Goal: Information Seeking & Learning: Check status

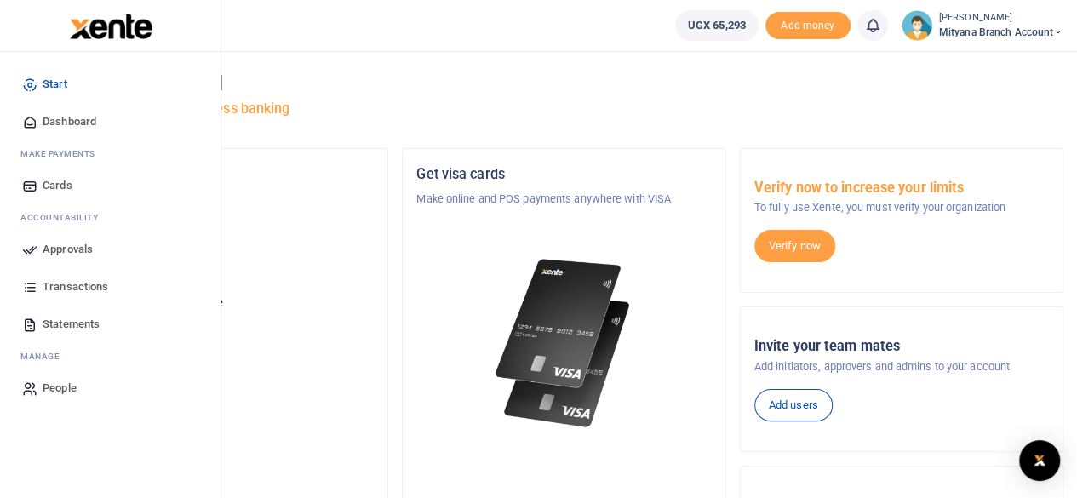
click at [59, 248] on span "Approvals" at bounding box center [68, 249] width 50 height 17
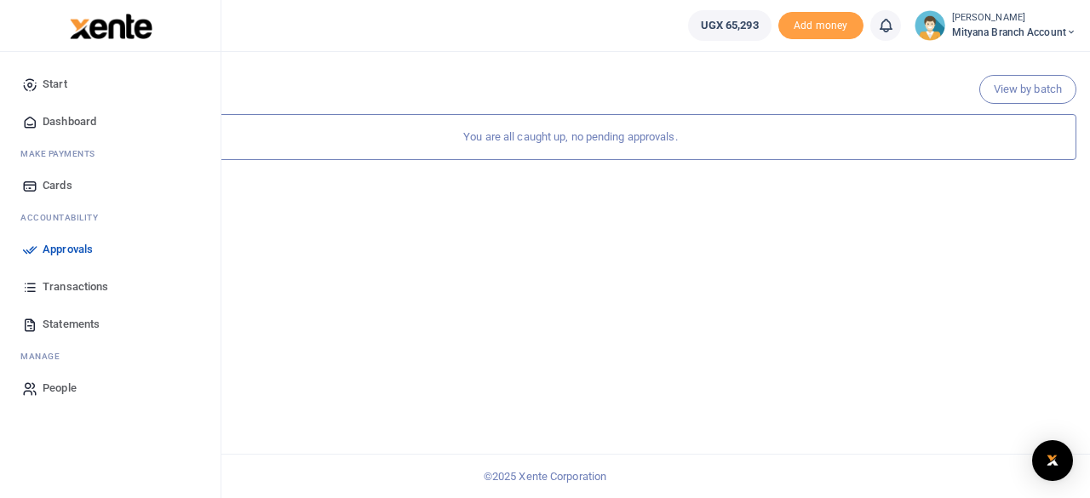
click at [68, 291] on span "Transactions" at bounding box center [76, 286] width 66 height 17
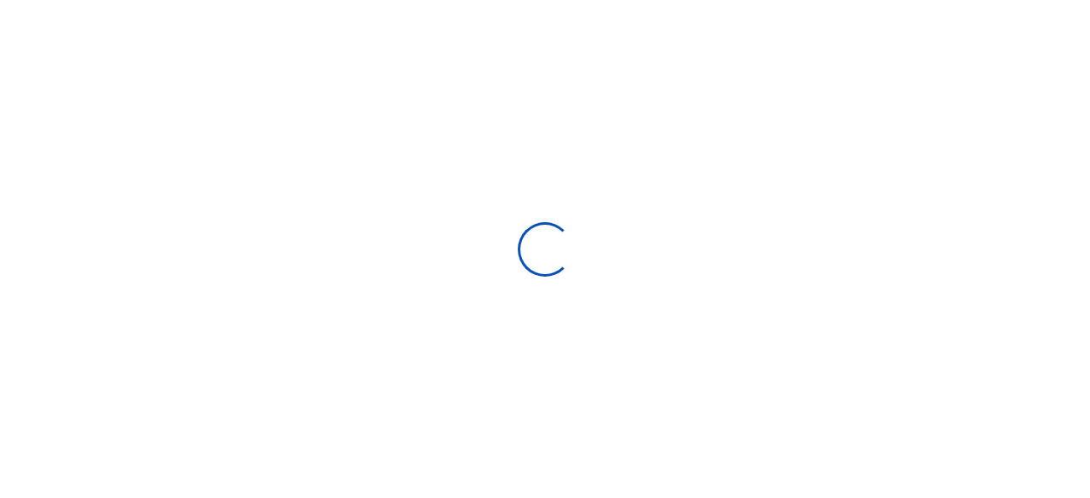
select select
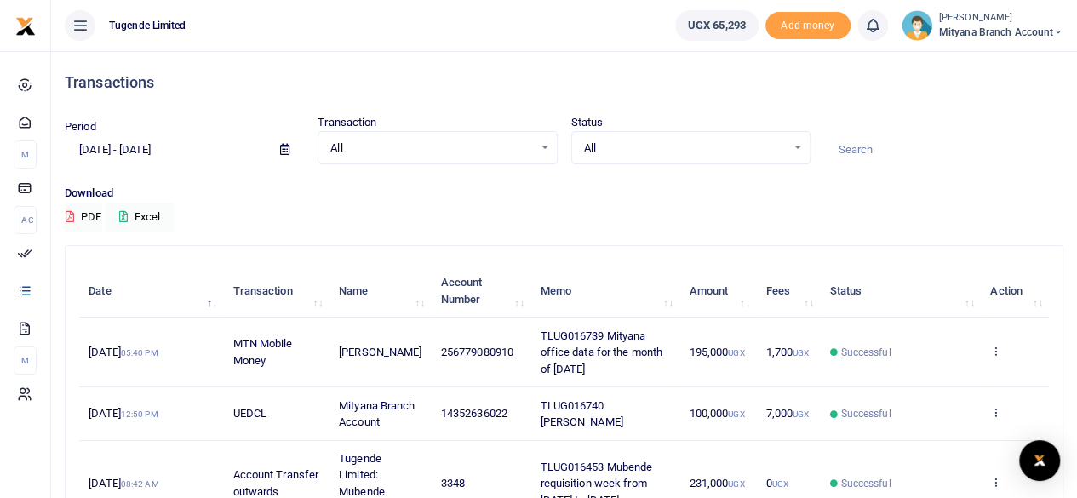
click at [543, 145] on div "All Select an option..." at bounding box center [437, 148] width 238 height 19
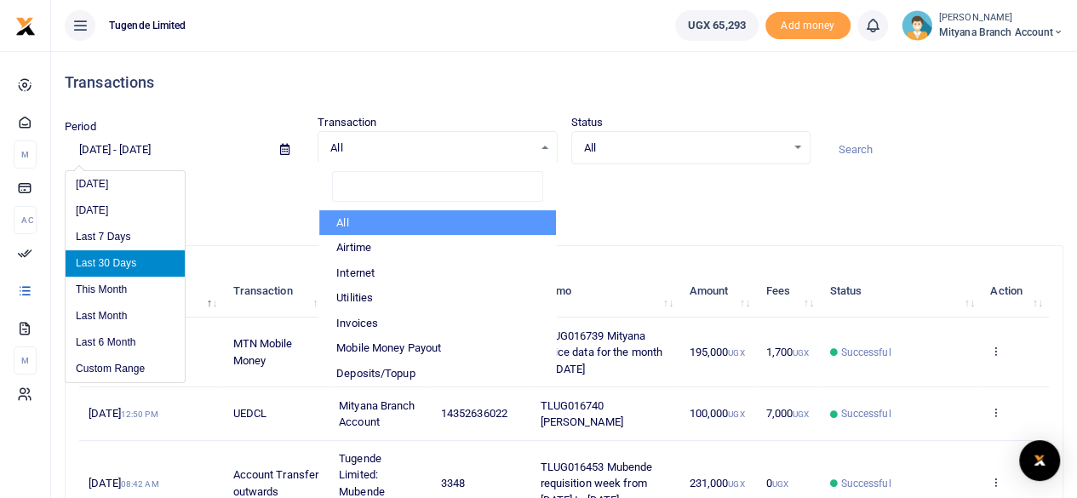
click at [191, 152] on input "[DATE] - [DATE]" at bounding box center [166, 149] width 202 height 29
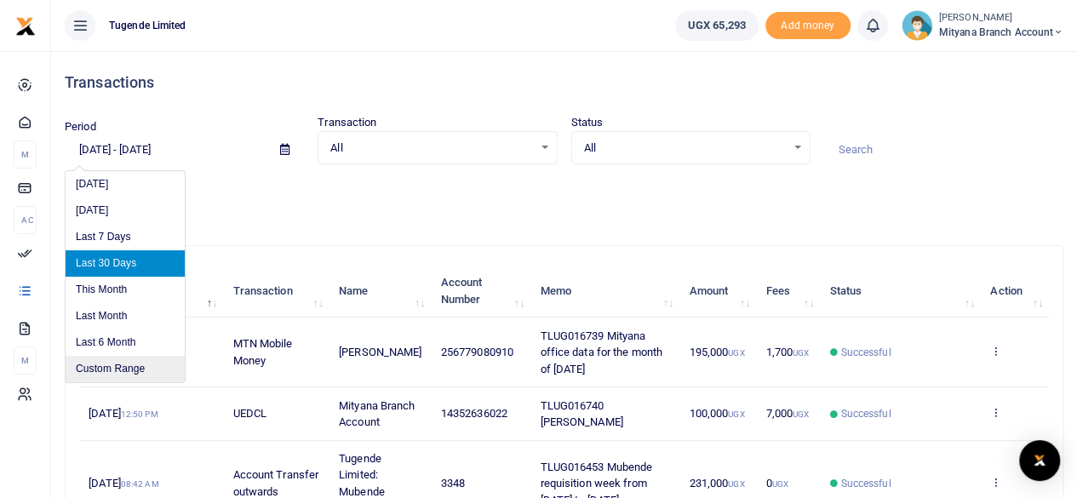
click at [131, 364] on li "Custom Range" at bounding box center [125, 369] width 119 height 26
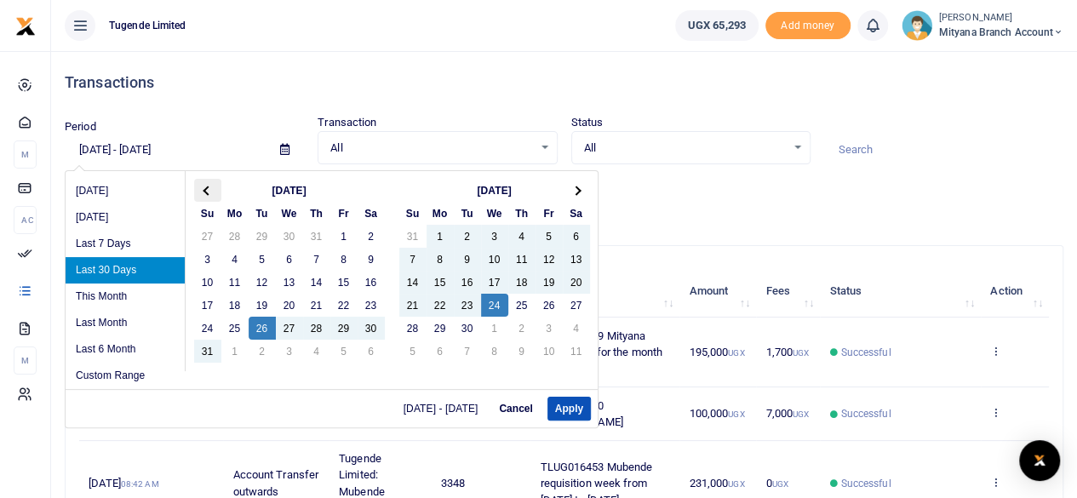
click at [205, 191] on span at bounding box center [207, 190] width 9 height 9
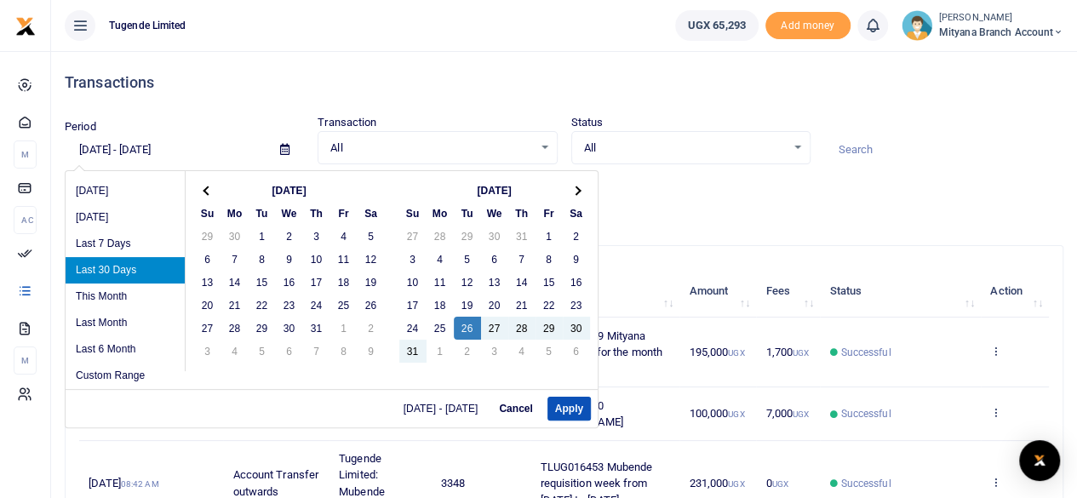
click at [205, 191] on span at bounding box center [207, 190] width 9 height 9
click at [576, 188] on span at bounding box center [575, 190] width 9 height 9
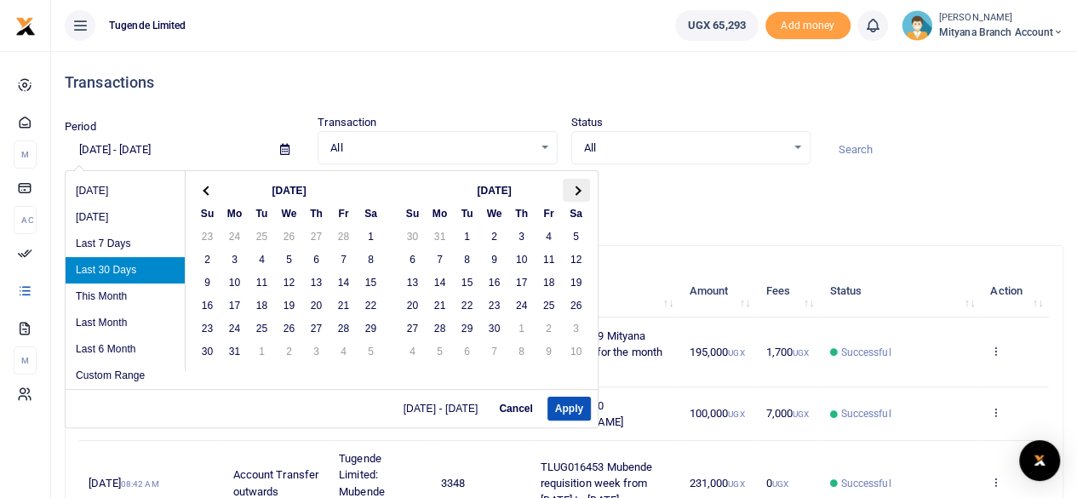
click at [572, 183] on th at bounding box center [576, 190] width 27 height 23
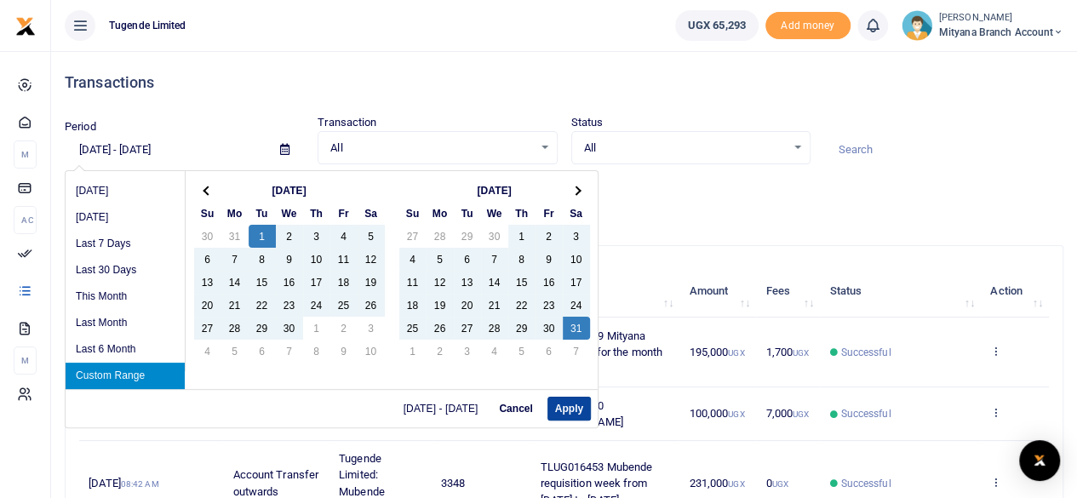
click at [565, 414] on button "Apply" at bounding box center [569, 409] width 43 height 24
type input "04/01/2025 - 05/31/2025"
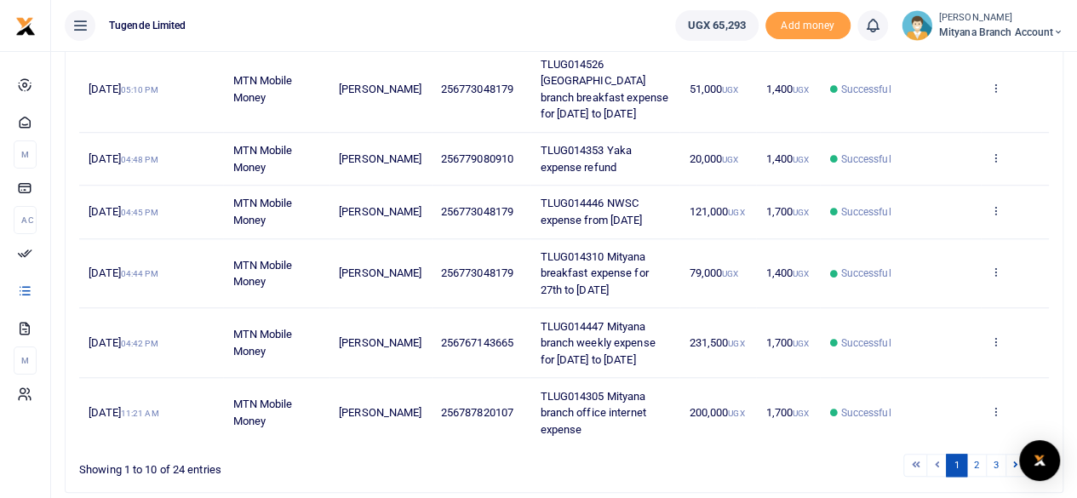
scroll to position [603, 0]
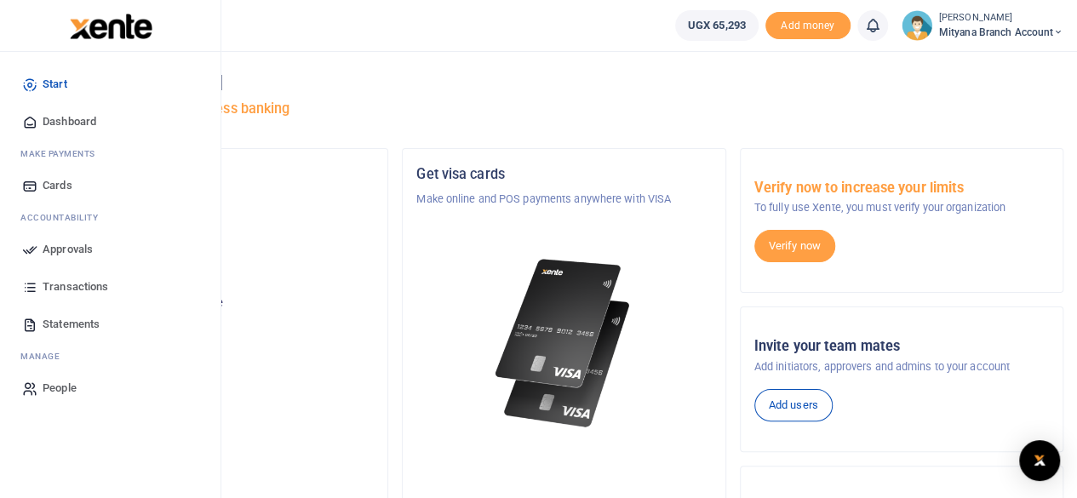
click at [73, 284] on span "Transactions" at bounding box center [76, 286] width 66 height 17
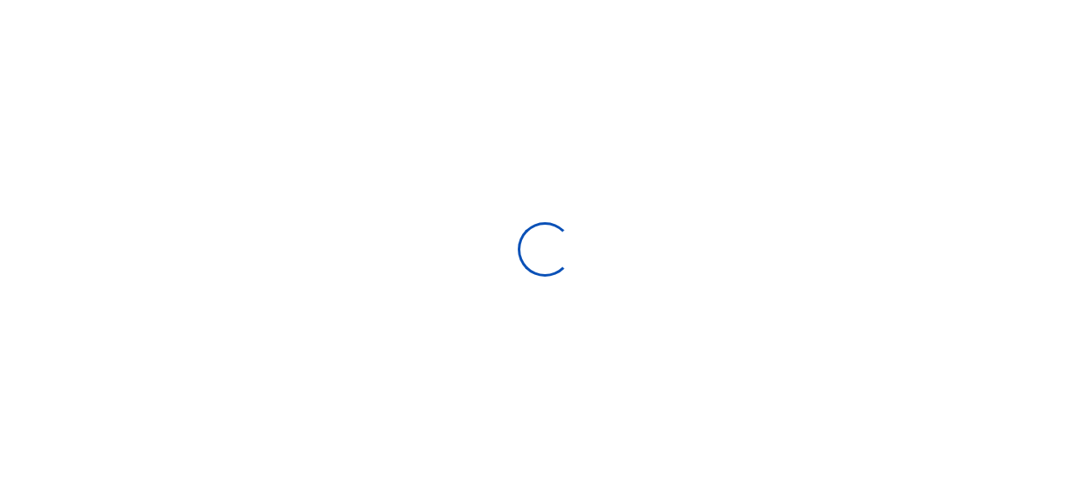
select select
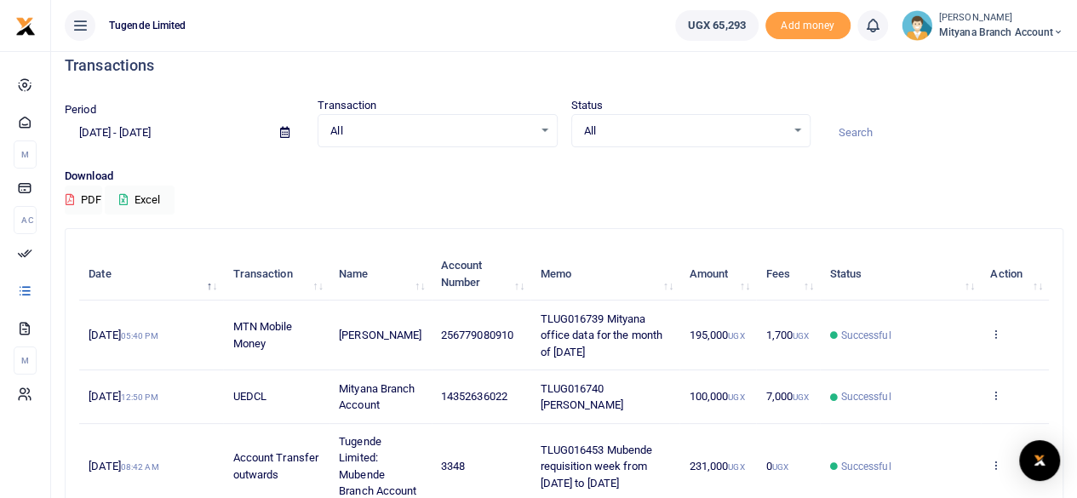
scroll to position [20, 0]
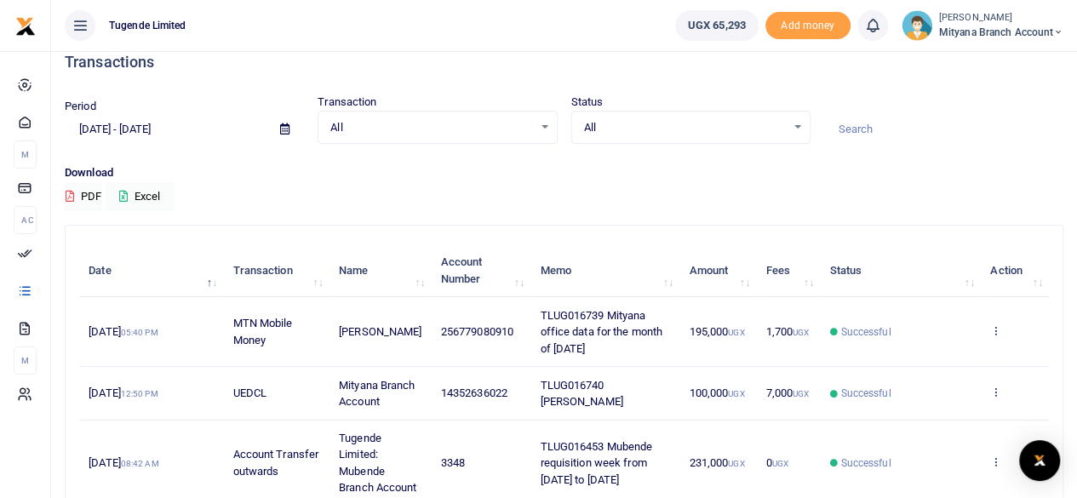
click at [283, 129] on icon at bounding box center [284, 128] width 9 height 11
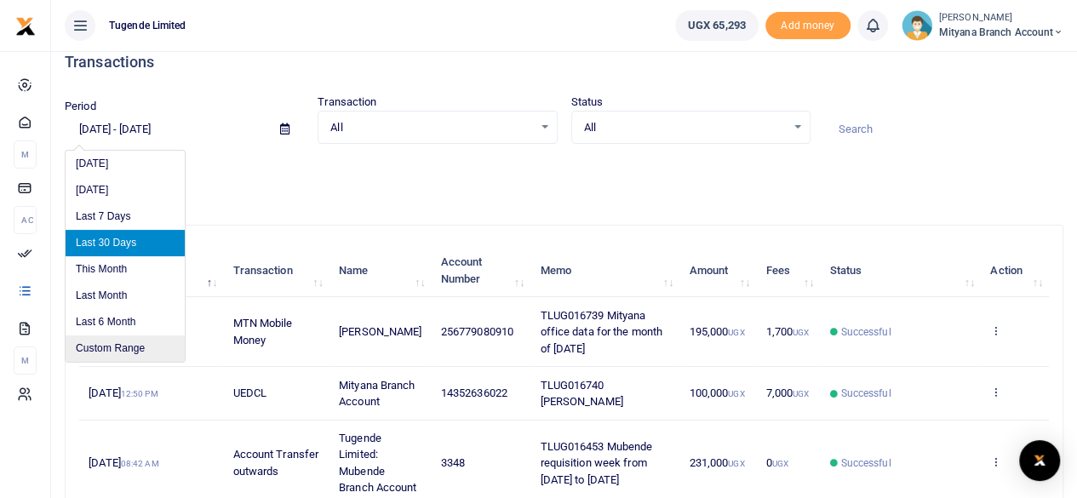
click at [127, 344] on li "Custom Range" at bounding box center [125, 348] width 119 height 26
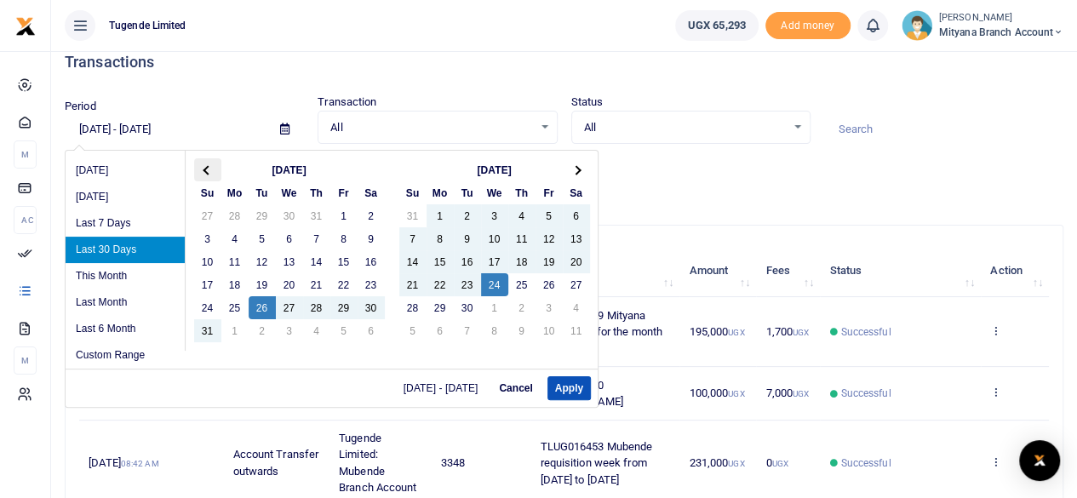
click at [209, 169] on span at bounding box center [207, 169] width 9 height 9
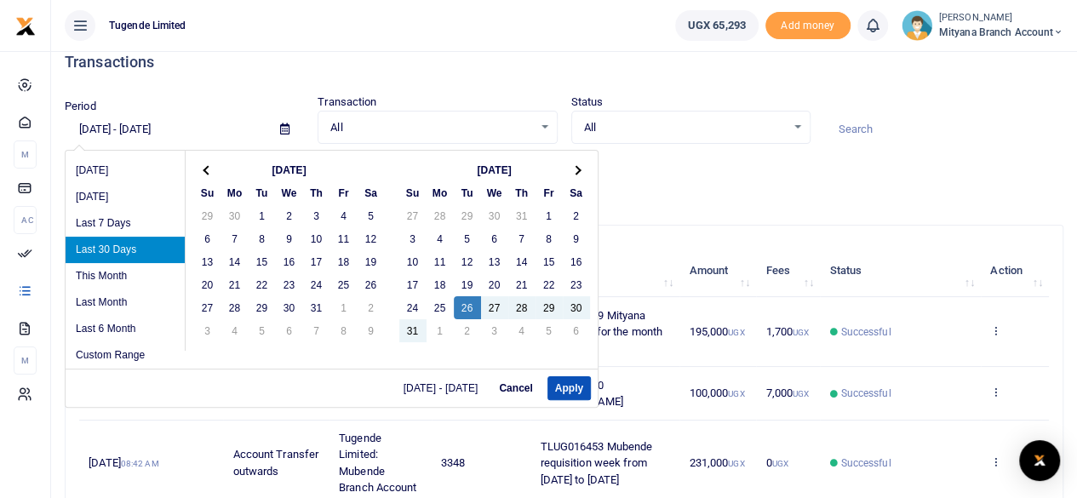
click at [209, 169] on span at bounding box center [207, 169] width 9 height 9
click at [577, 166] on th at bounding box center [576, 169] width 27 height 23
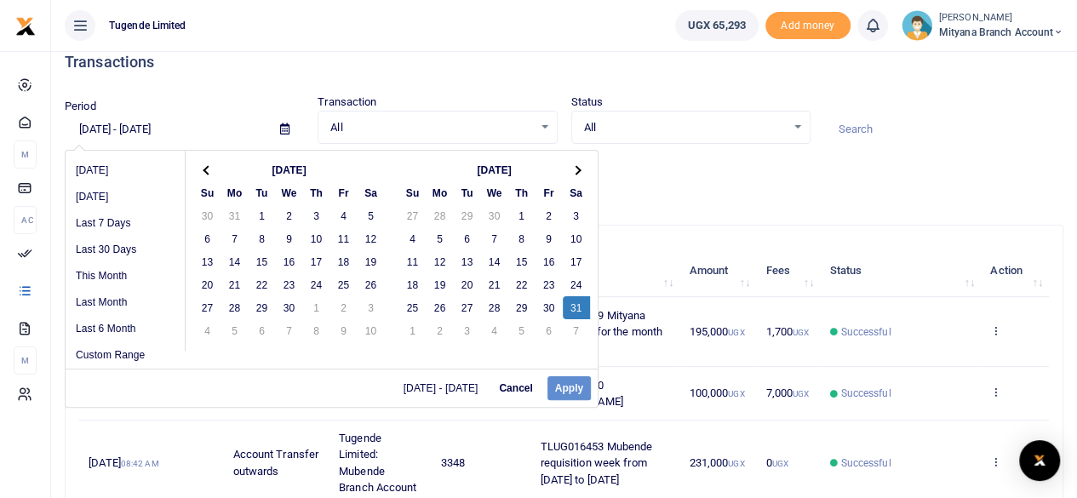
click at [566, 391] on div "04/01/2025 - 05/31/2025 Cancel Apply" at bounding box center [332, 388] width 532 height 38
click at [565, 386] on div "04/01/2025 - 05/31/2025 Cancel Apply" at bounding box center [332, 388] width 532 height 38
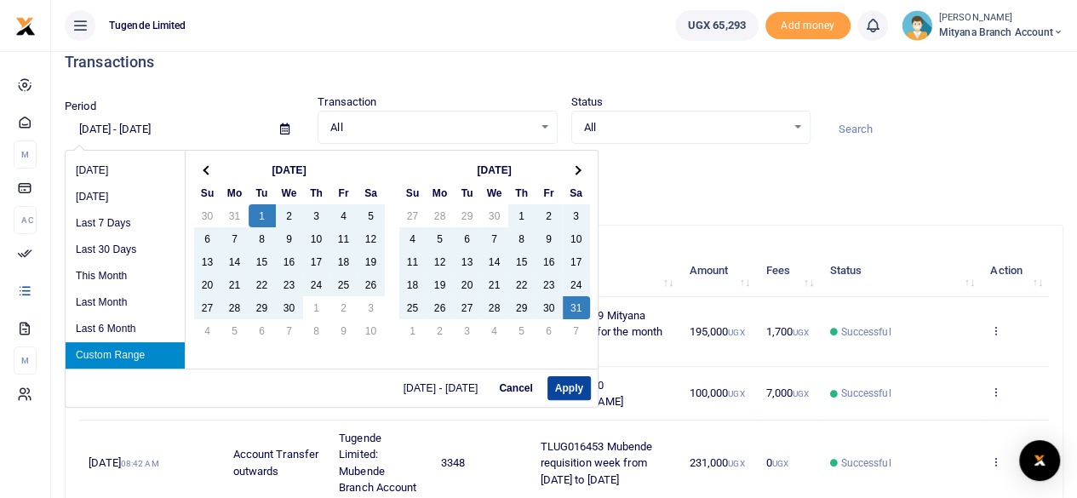
click at [570, 383] on button "Apply" at bounding box center [569, 388] width 43 height 24
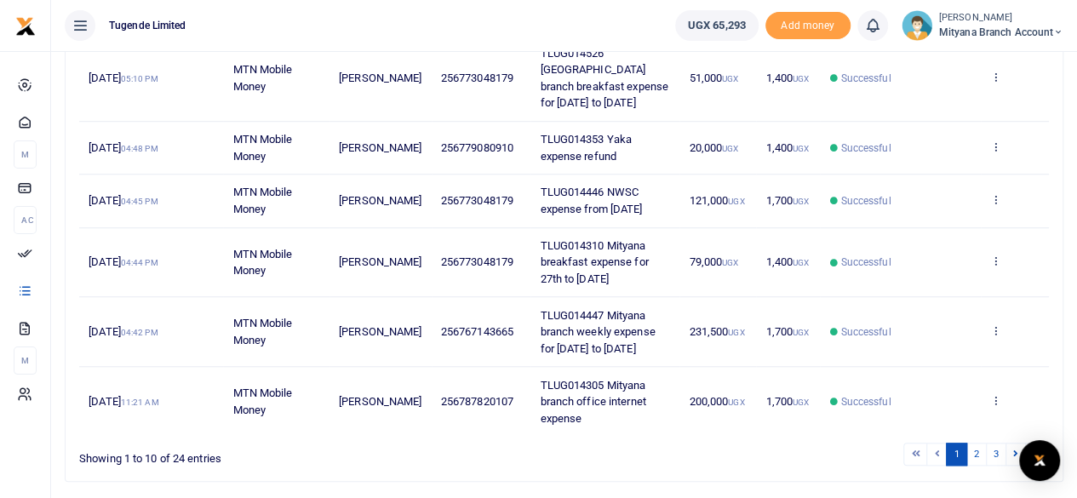
scroll to position [645, 0]
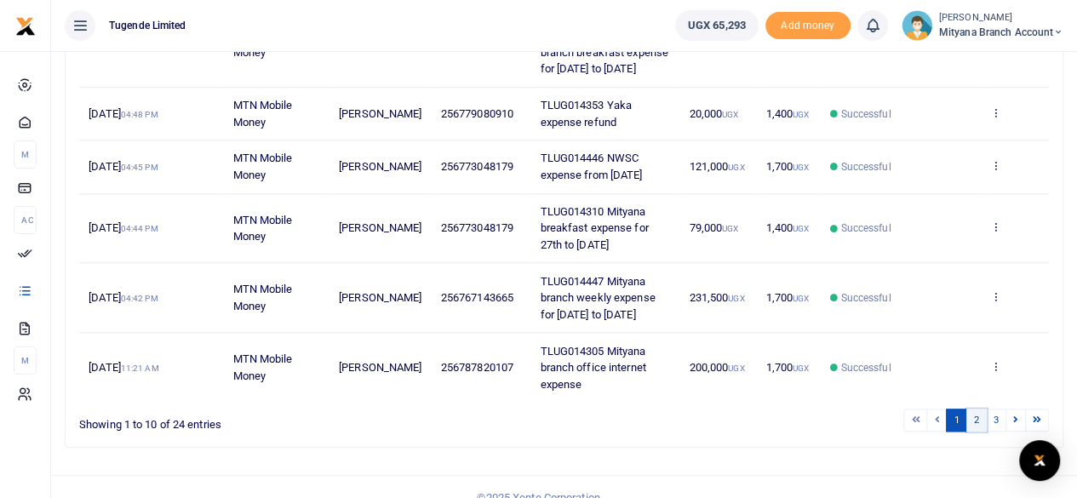
click at [978, 409] on link "2" at bounding box center [976, 420] width 20 height 23
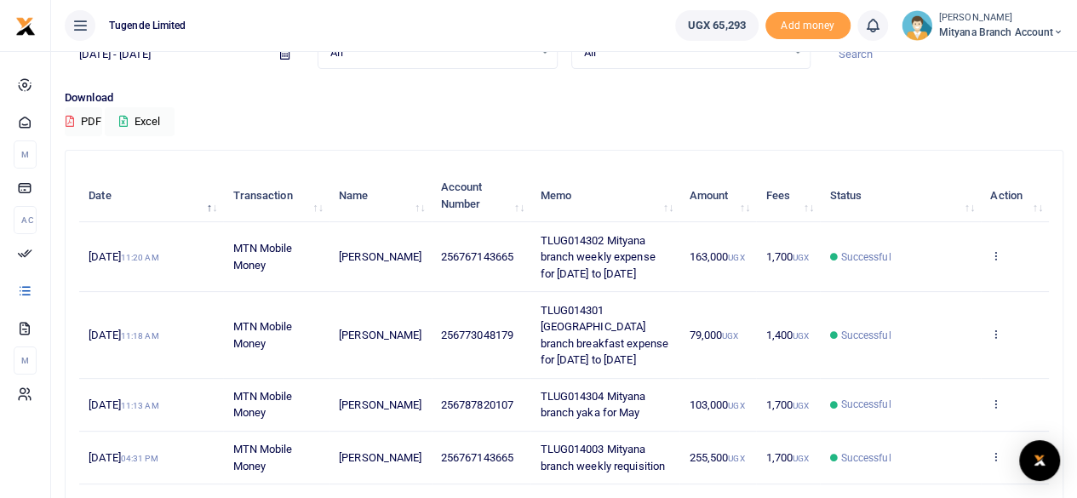
scroll to position [0, 0]
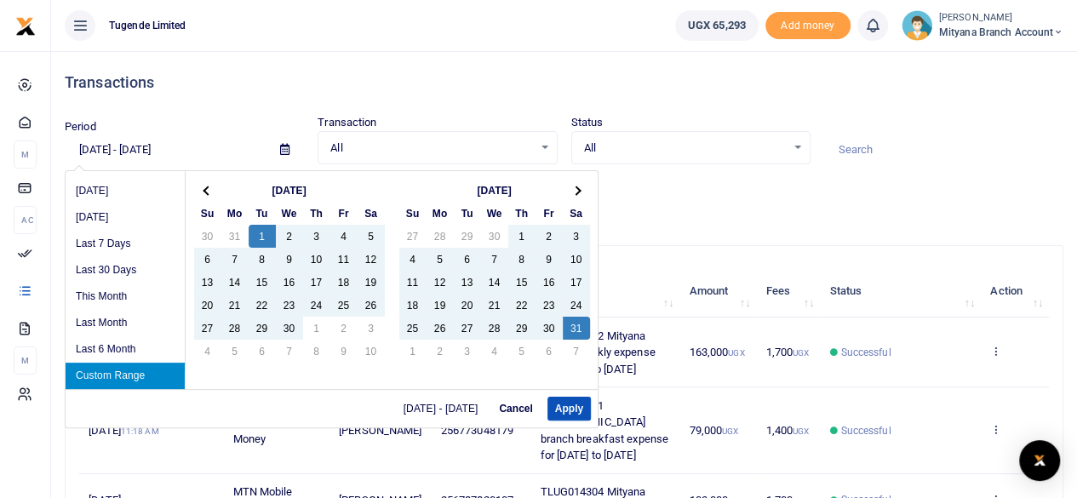
click at [169, 146] on input "04/01/2025 - 05/31/2025" at bounding box center [166, 149] width 202 height 29
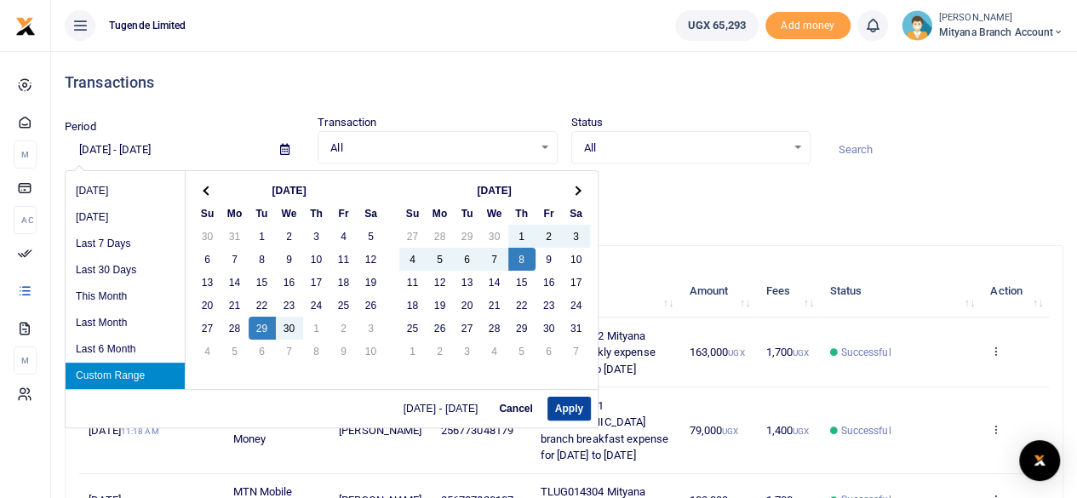
click at [567, 399] on button "Apply" at bounding box center [569, 409] width 43 height 24
type input "04/29/2025 - 05/08/2025"
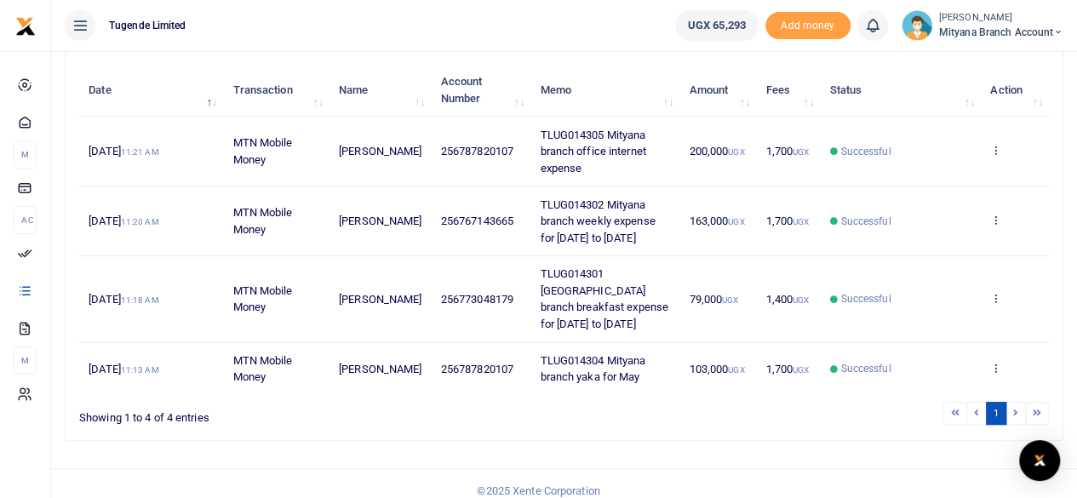
scroll to position [195, 0]
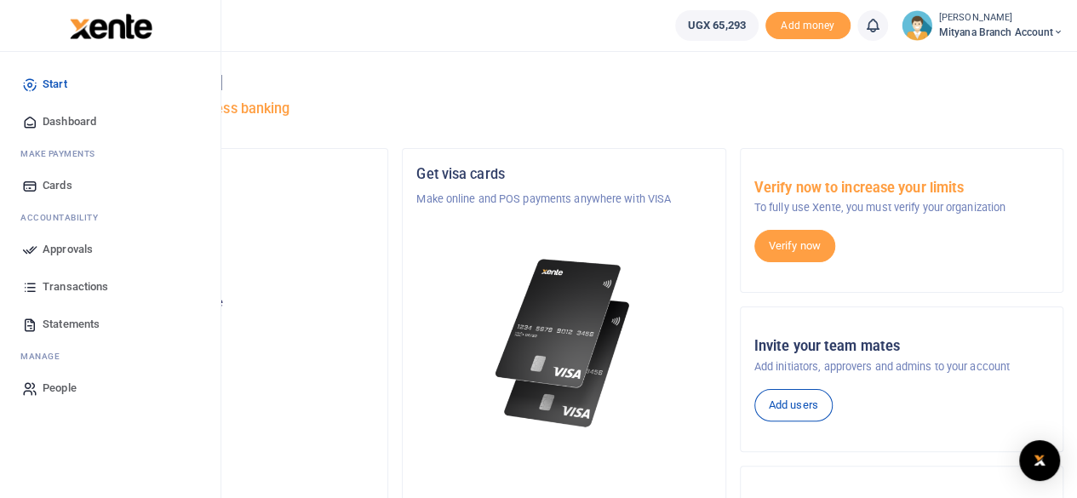
click at [66, 285] on span "Transactions" at bounding box center [76, 286] width 66 height 17
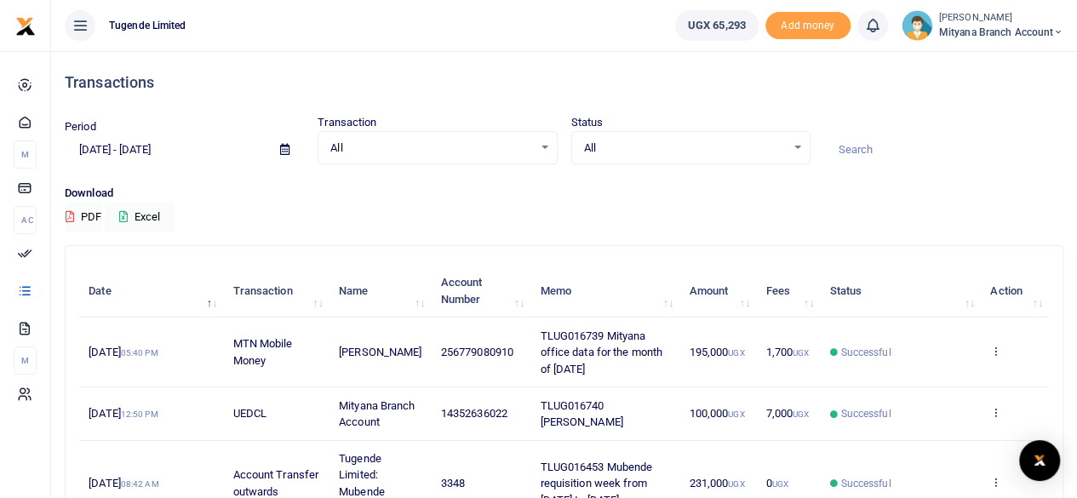
click at [288, 151] on icon at bounding box center [284, 149] width 9 height 11
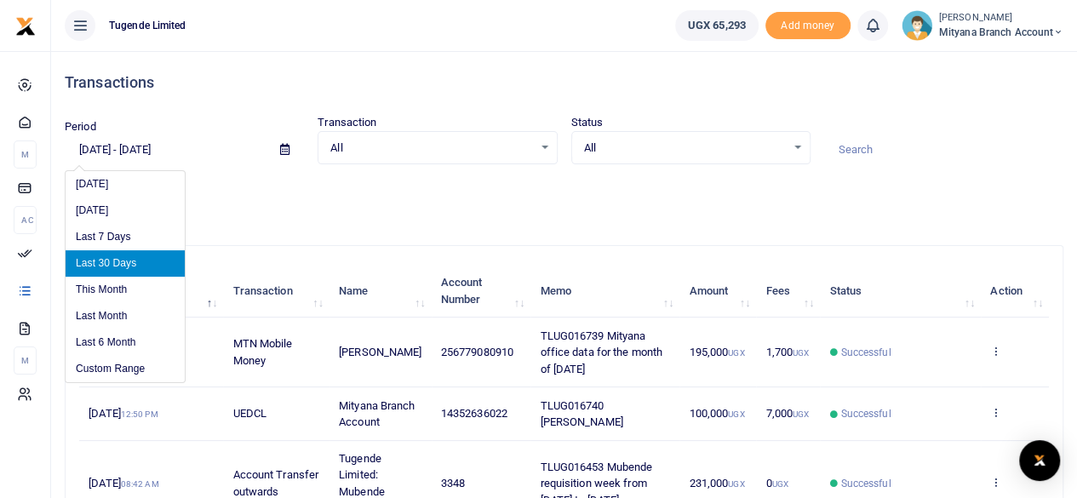
click at [197, 147] on input "[DATE] - [DATE]" at bounding box center [166, 149] width 202 height 29
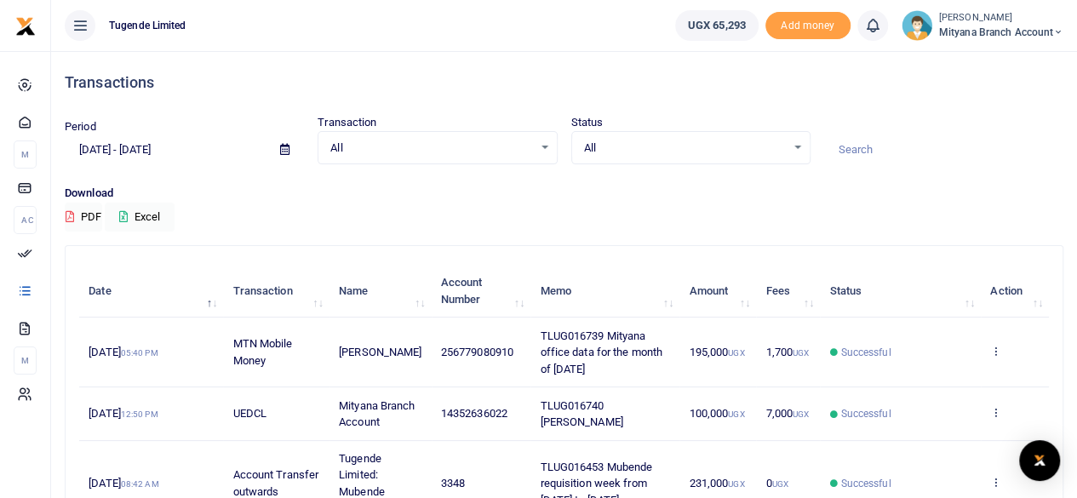
click at [282, 152] on icon at bounding box center [284, 149] width 9 height 11
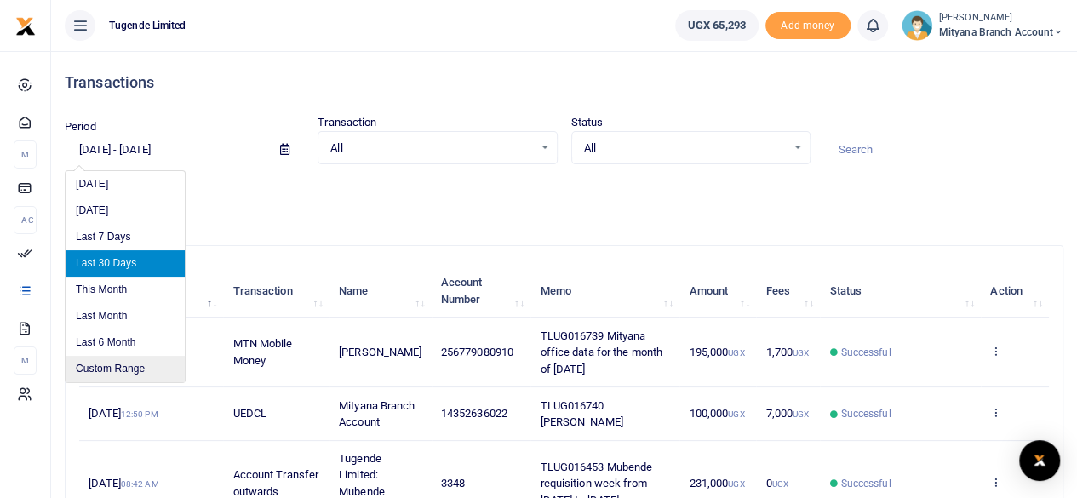
click at [119, 362] on li "Custom Range" at bounding box center [125, 369] width 119 height 26
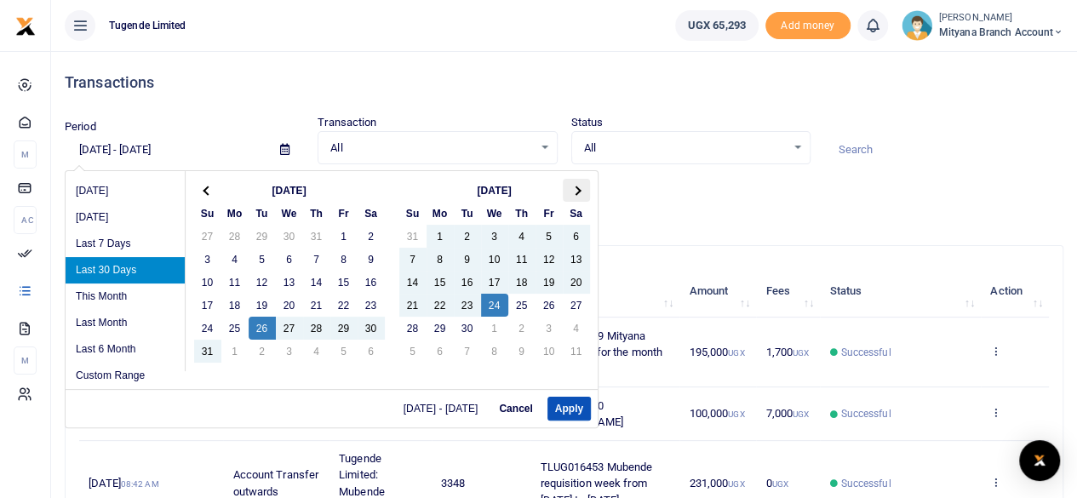
click at [579, 194] on th at bounding box center [576, 190] width 27 height 23
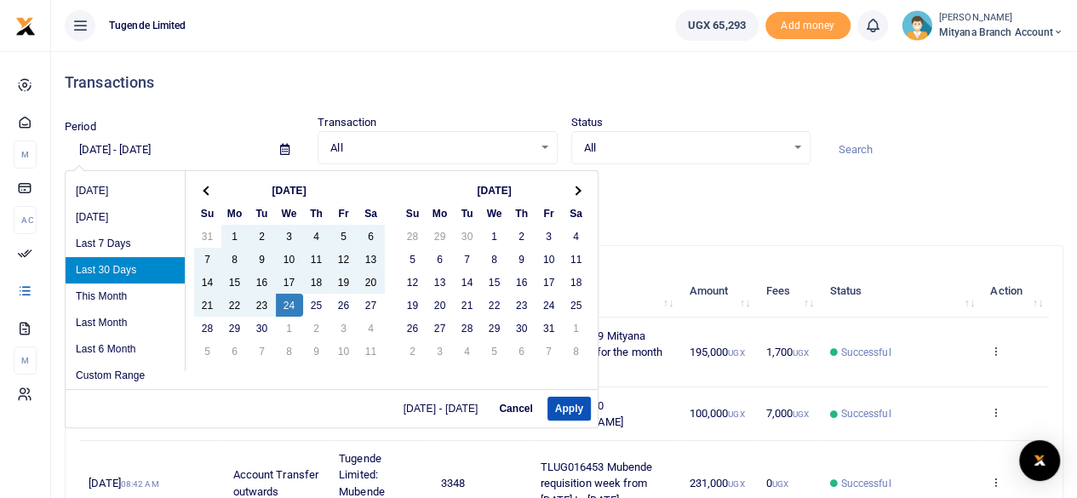
click at [579, 194] on th at bounding box center [576, 190] width 27 height 23
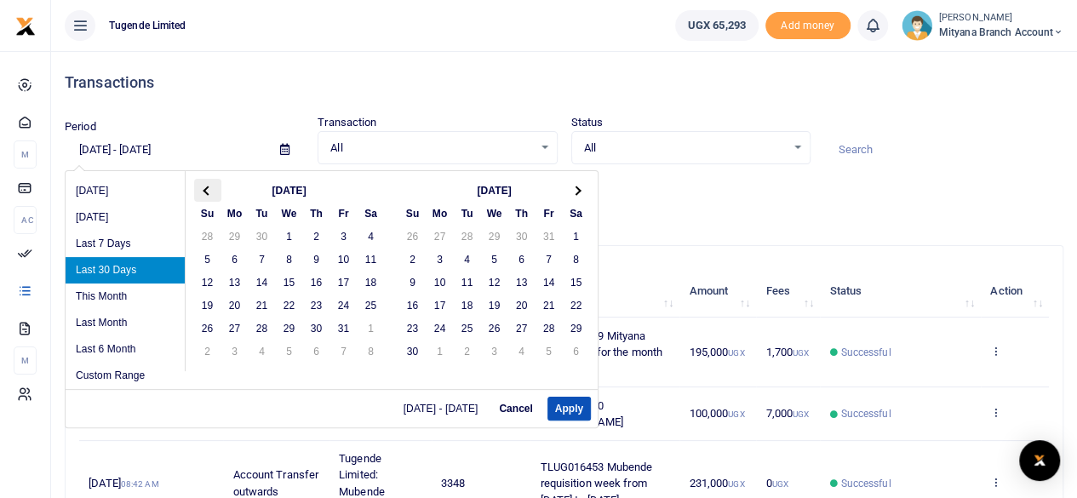
click at [211, 195] on th at bounding box center [207, 190] width 27 height 23
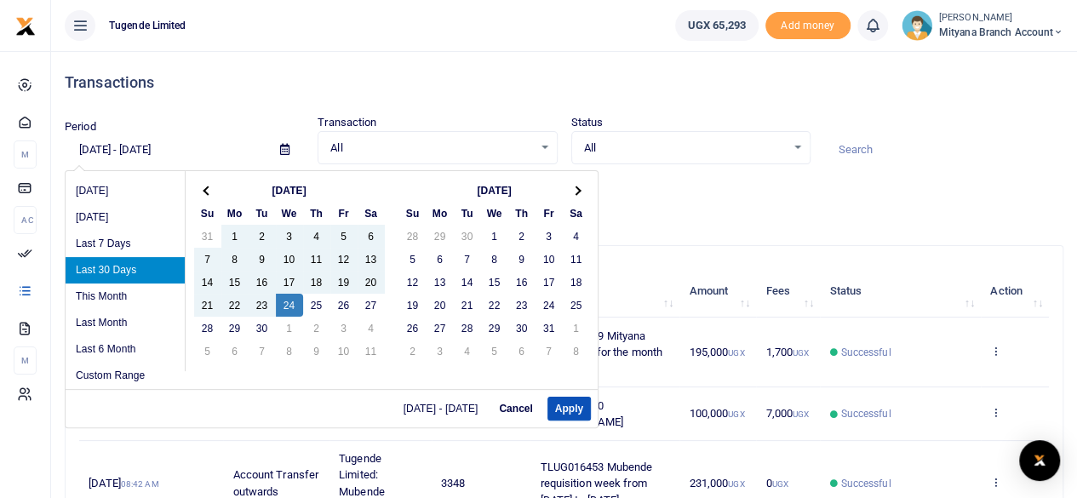
click at [211, 195] on th at bounding box center [207, 190] width 27 height 23
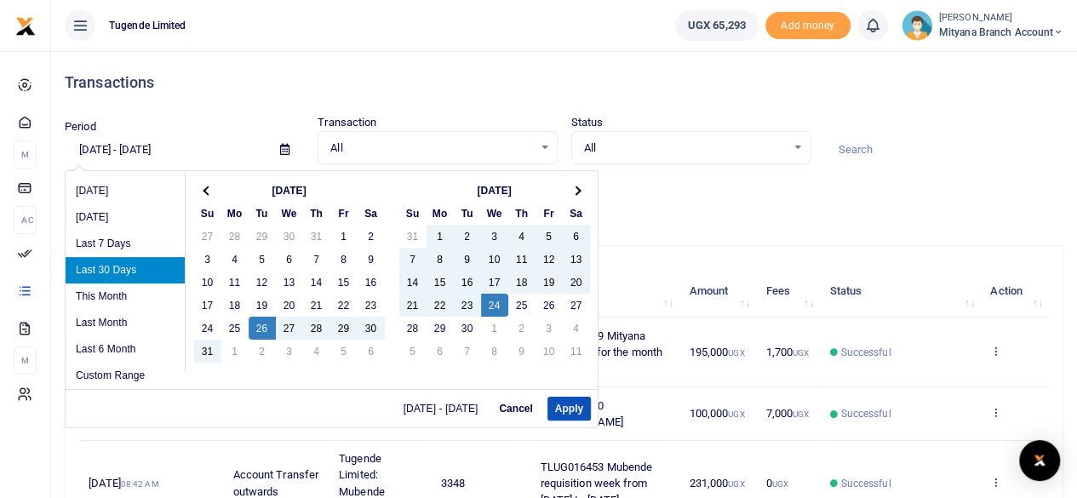
click at [211, 195] on th at bounding box center [207, 190] width 27 height 23
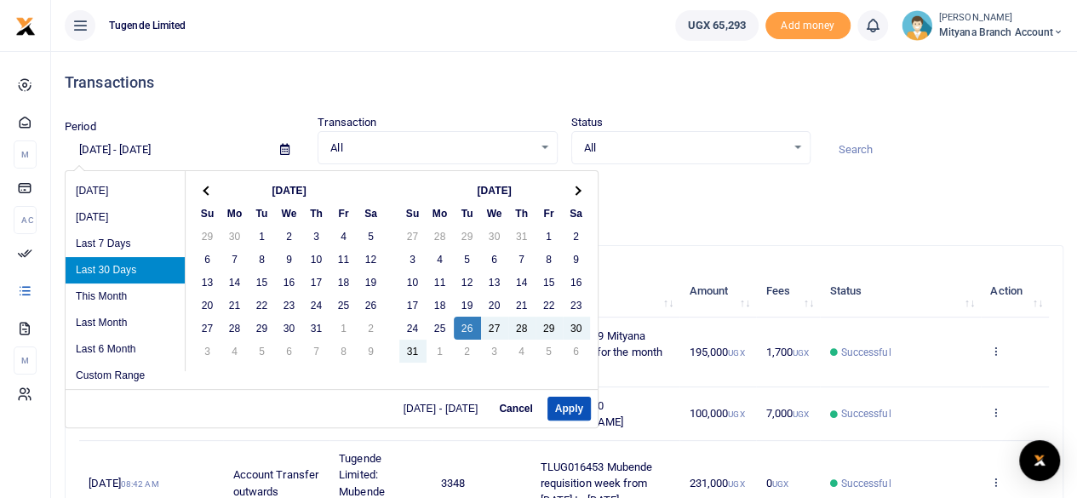
click at [211, 195] on th at bounding box center [207, 190] width 27 height 23
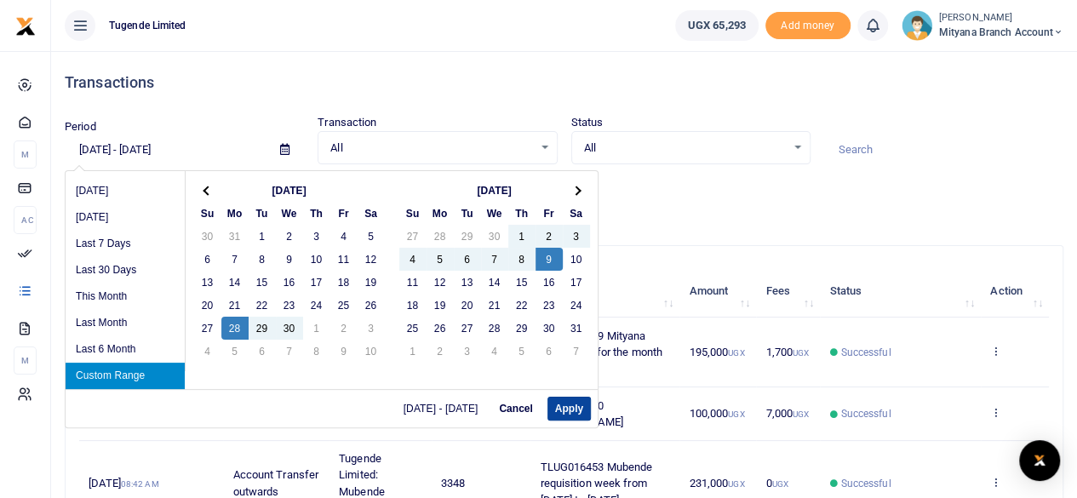
click at [569, 410] on button "Apply" at bounding box center [569, 409] width 43 height 24
type input "[DATE] - [DATE]"
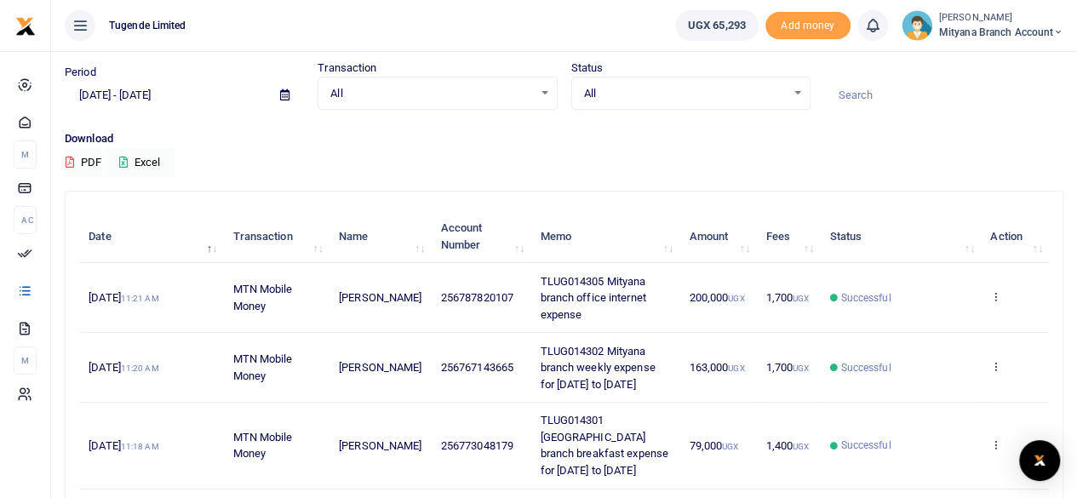
scroll to position [43, 0]
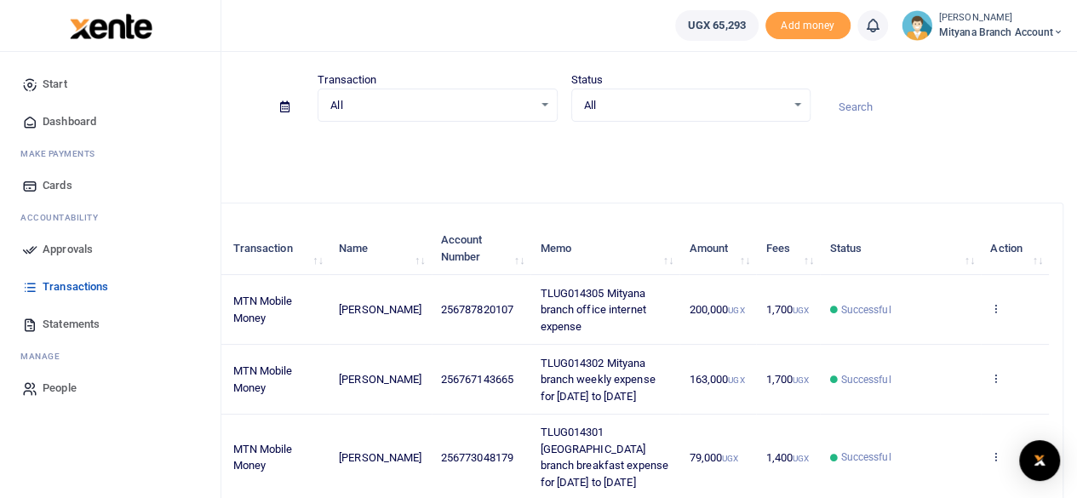
click at [79, 334] on link "Statements" at bounding box center [110, 324] width 193 height 37
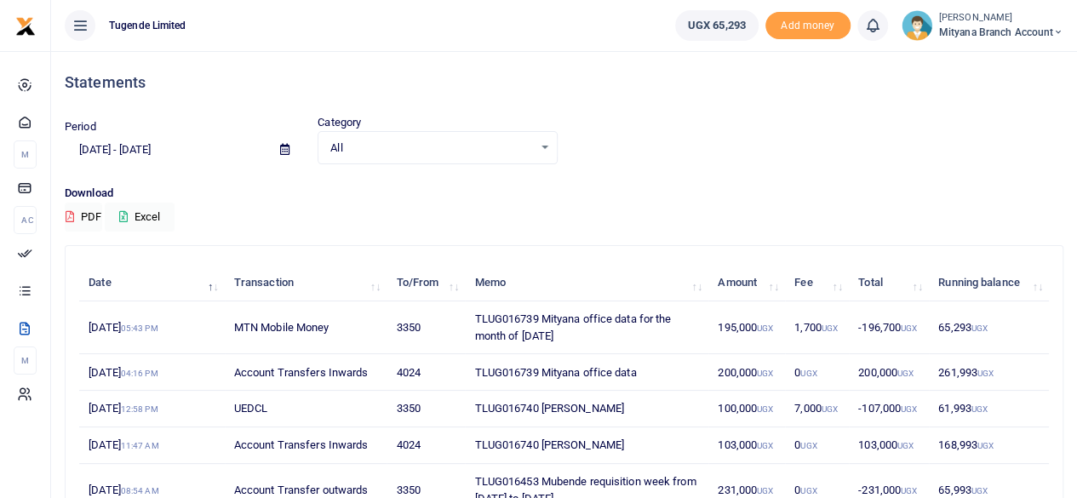
click at [284, 148] on icon at bounding box center [284, 149] width 9 height 11
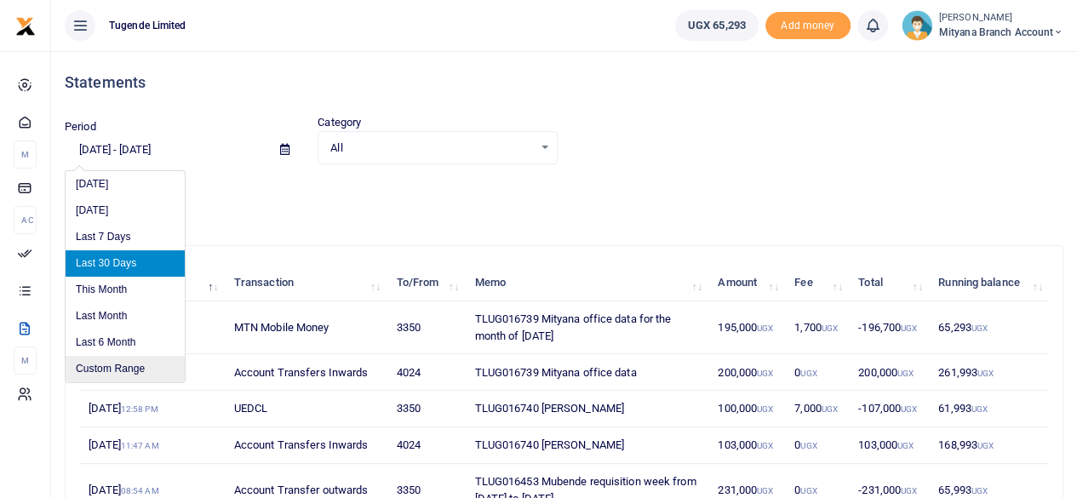
click at [121, 357] on li "Custom Range" at bounding box center [125, 369] width 119 height 26
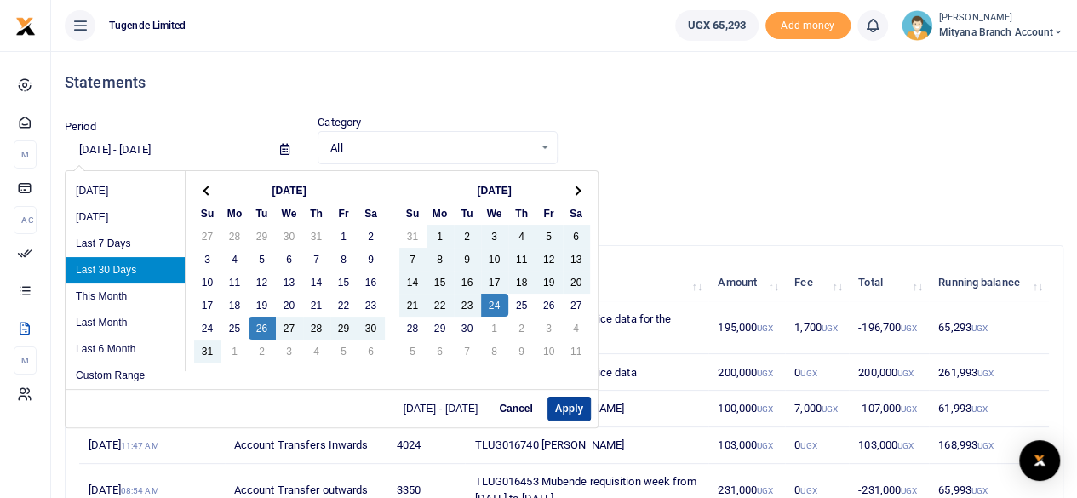
click at [571, 405] on button "Apply" at bounding box center [569, 409] width 43 height 24
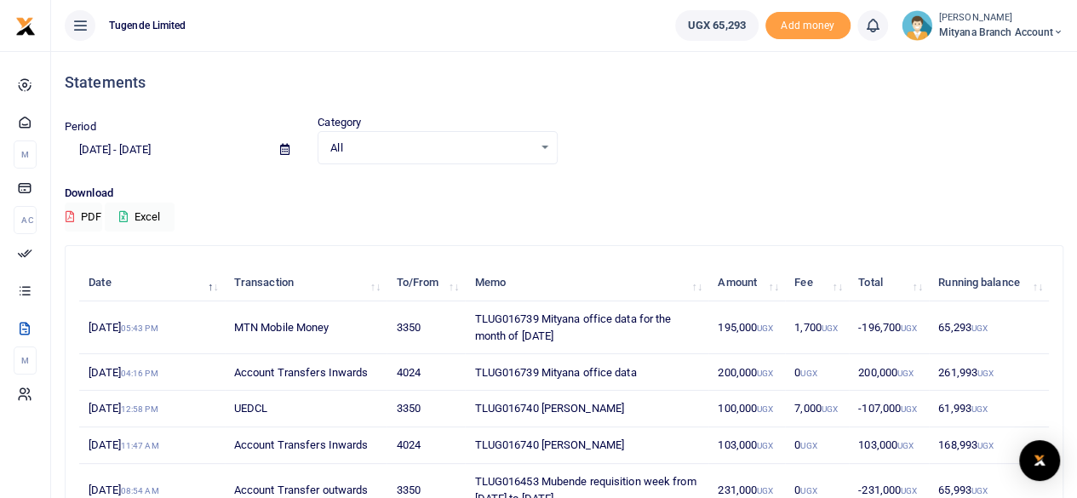
click at [769, 237] on div "Statements Period 08/26/2025 - 09/24/2025 Category All Select an option... All …" at bounding box center [564, 454] width 1012 height 807
click at [288, 150] on icon at bounding box center [284, 149] width 9 height 11
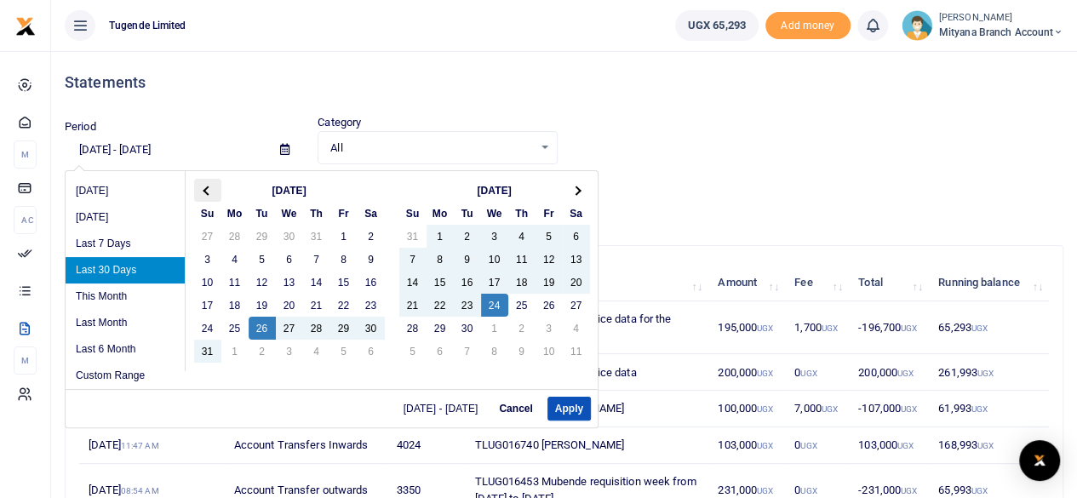
click at [204, 186] on th at bounding box center [207, 190] width 27 height 23
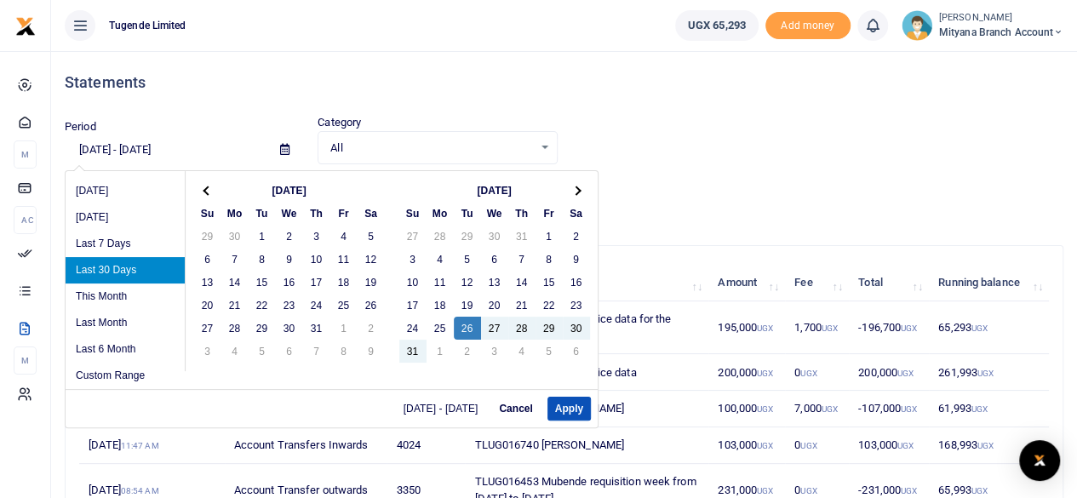
click at [204, 186] on th at bounding box center [207, 190] width 27 height 23
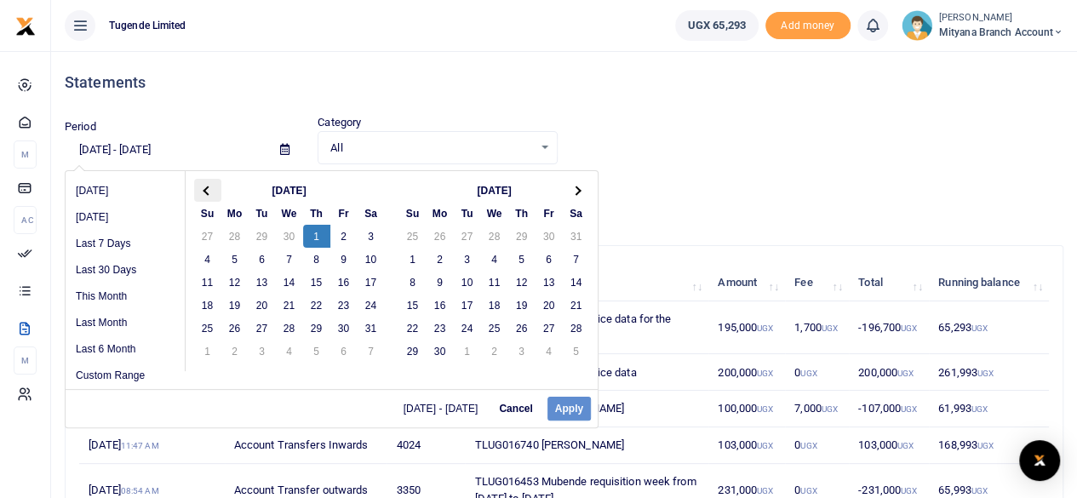
click at [195, 182] on th at bounding box center [207, 190] width 27 height 23
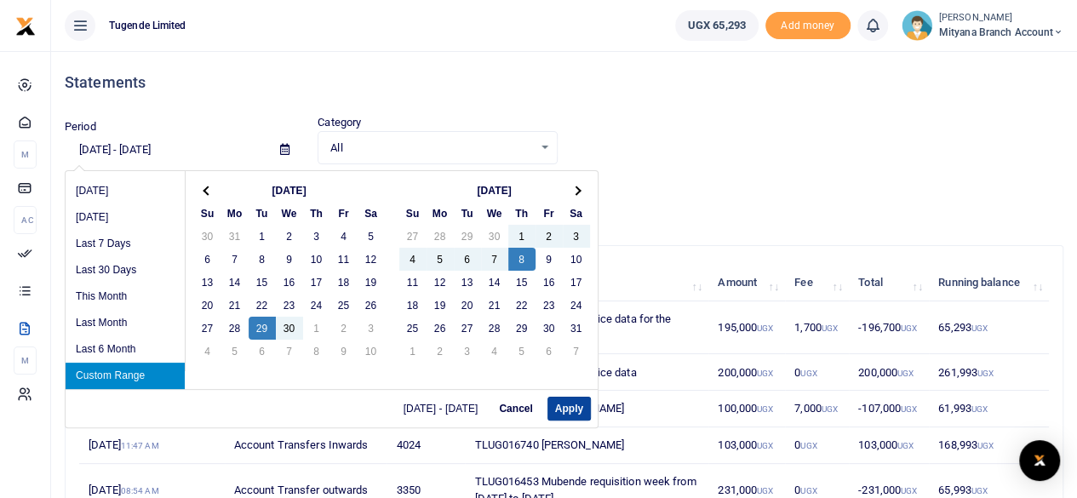
click at [565, 406] on button "Apply" at bounding box center [569, 409] width 43 height 24
type input "04/29/2025 - 05/08/2025"
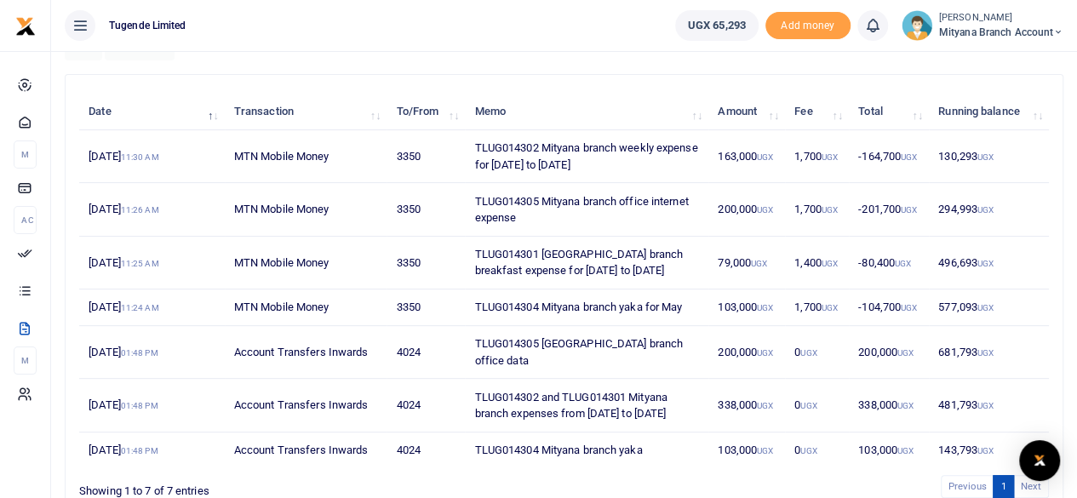
scroll to position [174, 0]
